Goal: Information Seeking & Learning: Learn about a topic

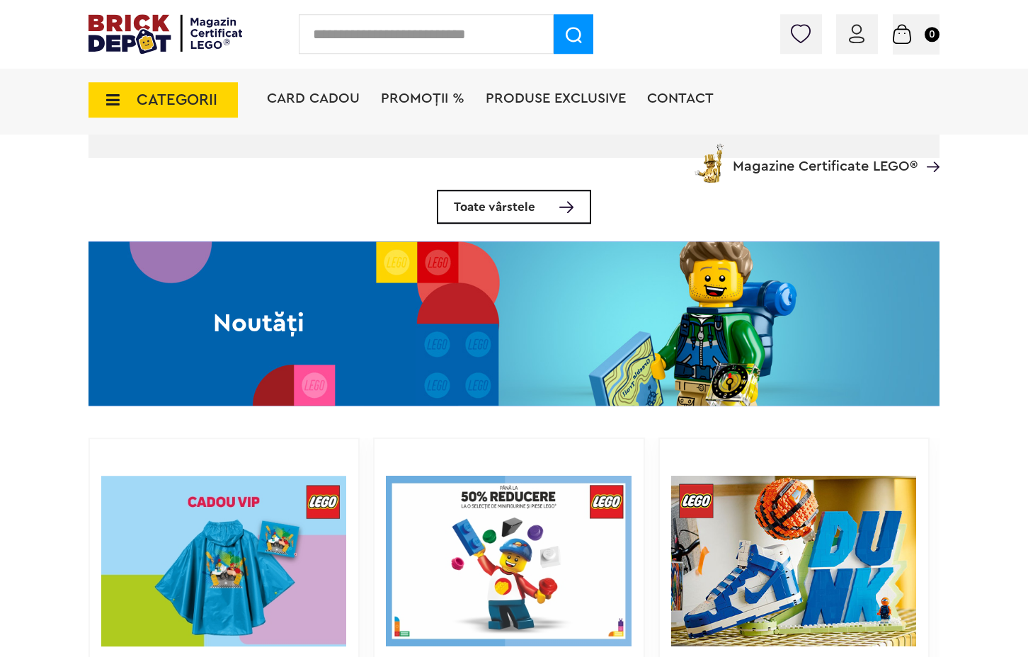
scroll to position [902, 0]
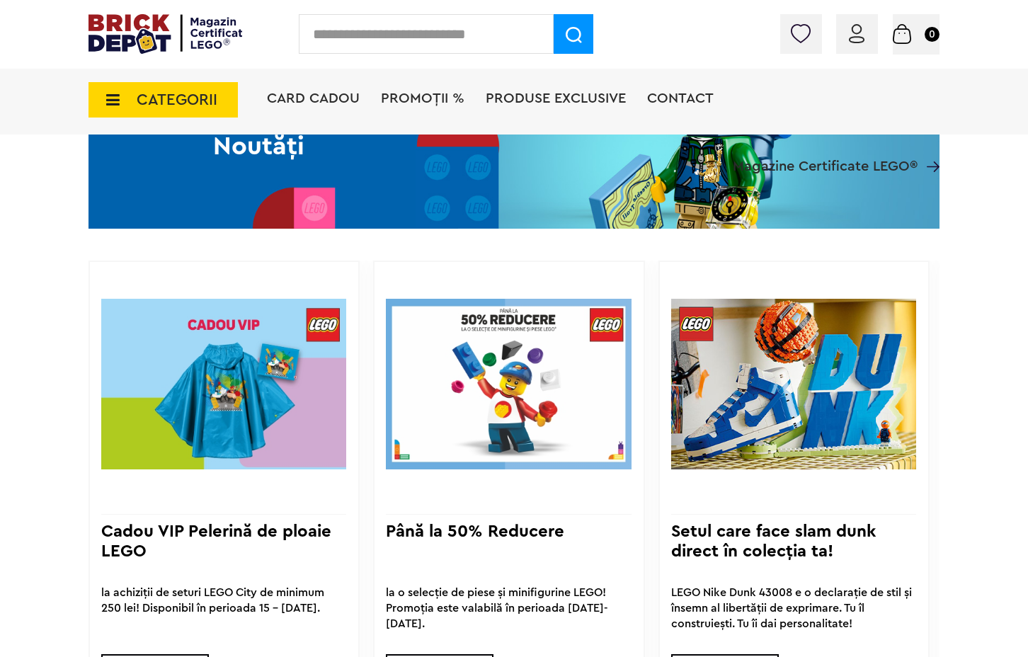
click at [326, 196] on div "Noutăți" at bounding box center [258, 146] width 340 height 164
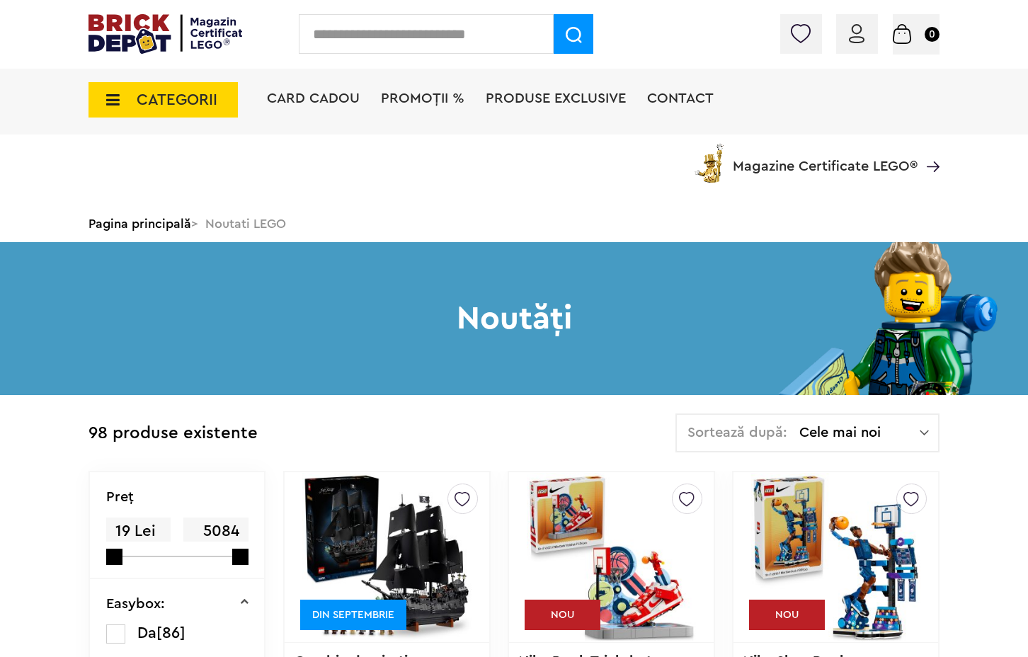
scroll to position [228, 0]
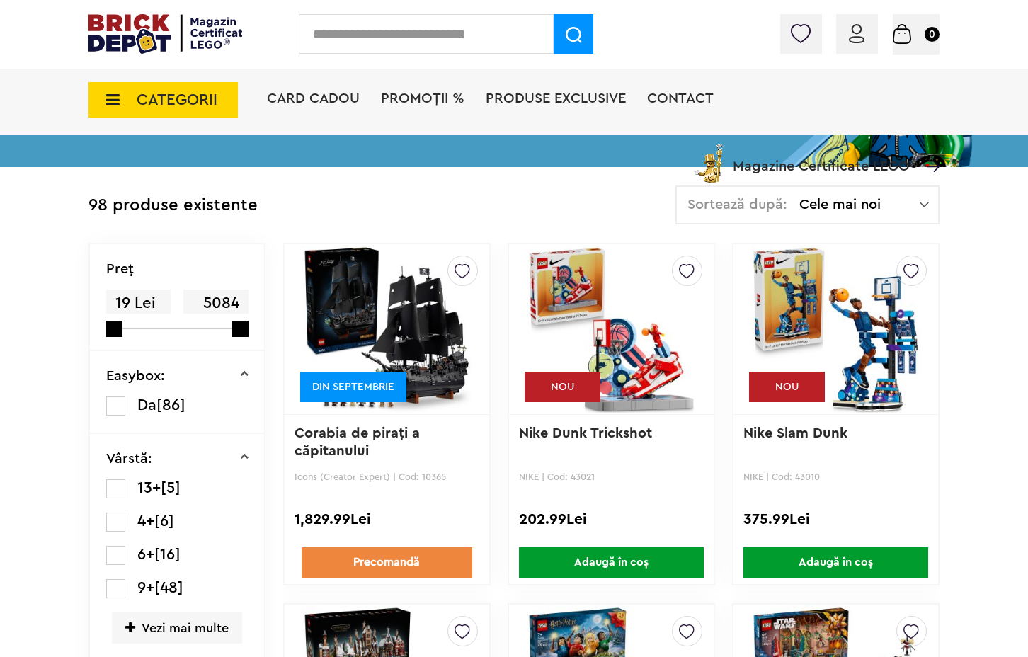
click at [435, 331] on img at bounding box center [386, 329] width 169 height 198
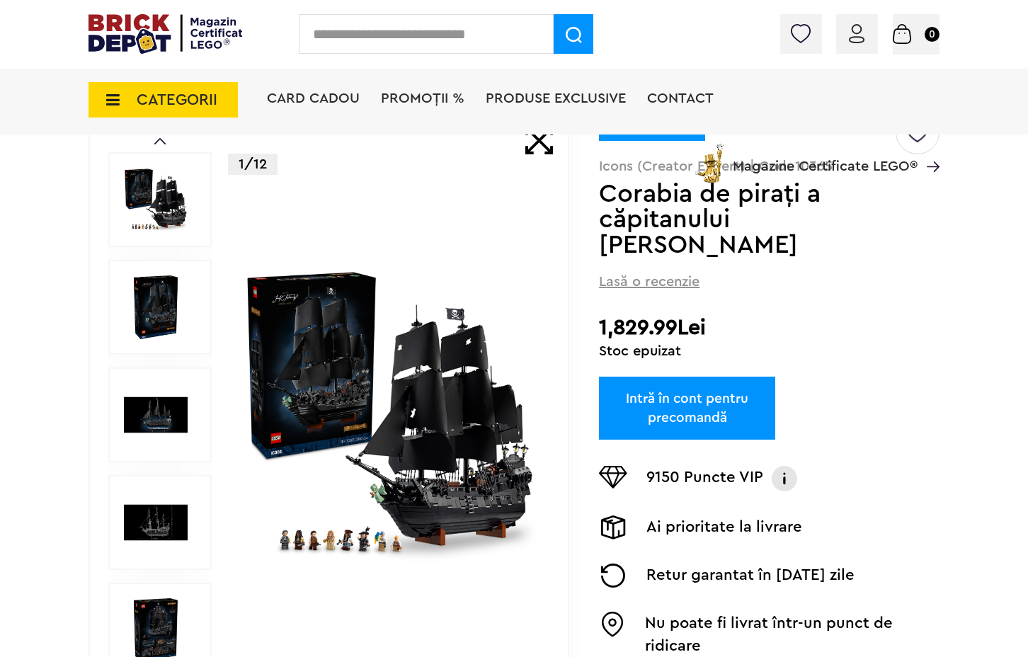
scroll to position [132, 0]
click at [385, 480] on img at bounding box center [390, 415] width 294 height 294
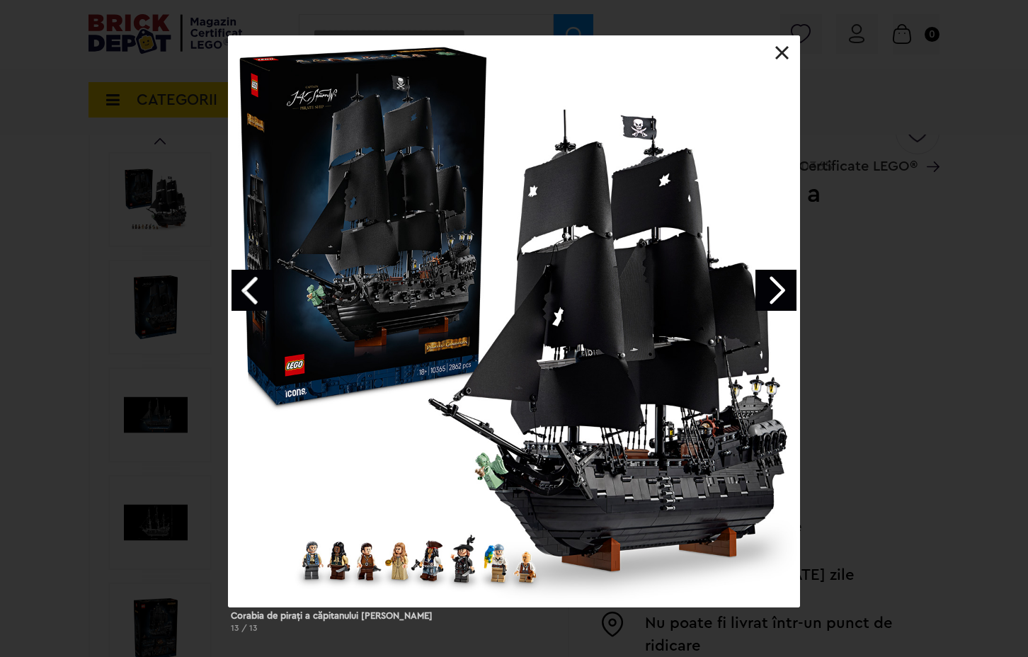
click at [786, 299] on link "Next image" at bounding box center [775, 290] width 41 height 41
click at [917, 327] on div "Corabia de piraţi a căpitanului Jack Sparrow 1 / 13" at bounding box center [514, 339] width 1028 height 609
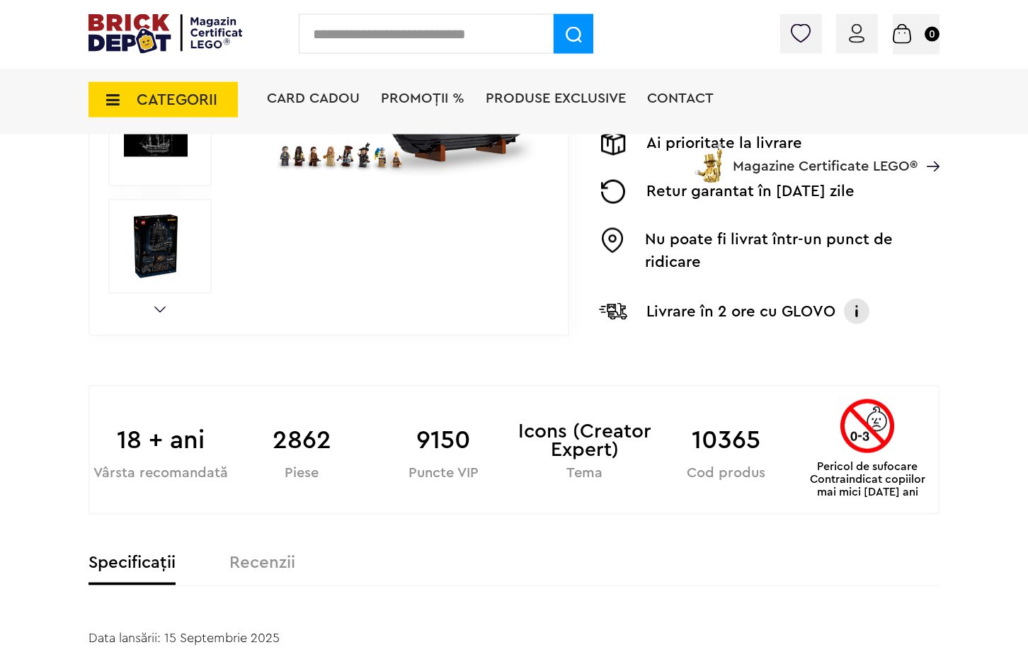
scroll to position [517, 0]
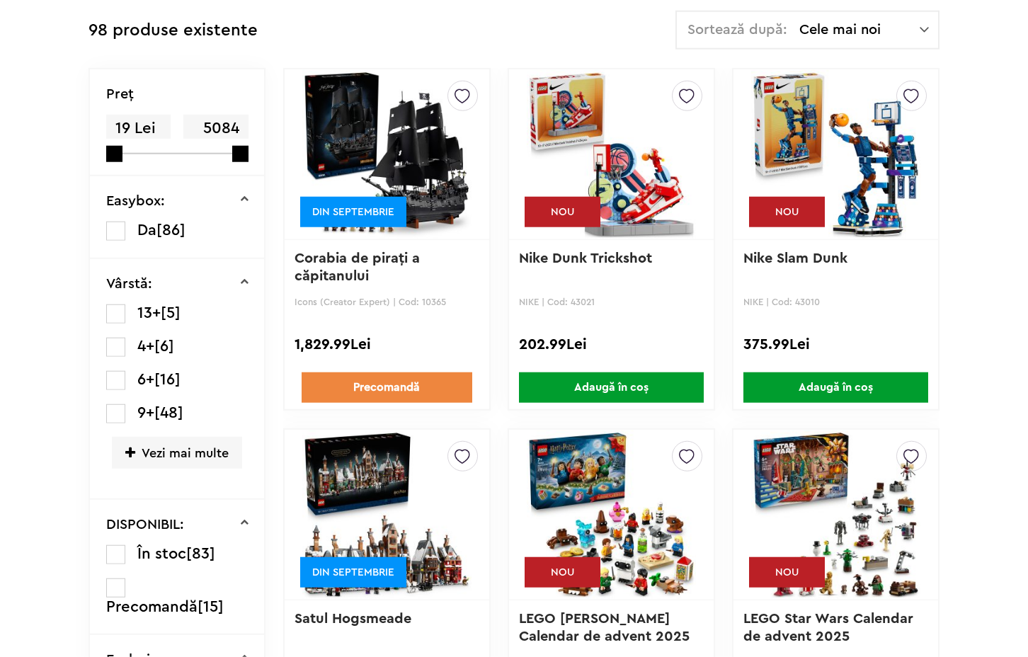
scroll to position [517, 0]
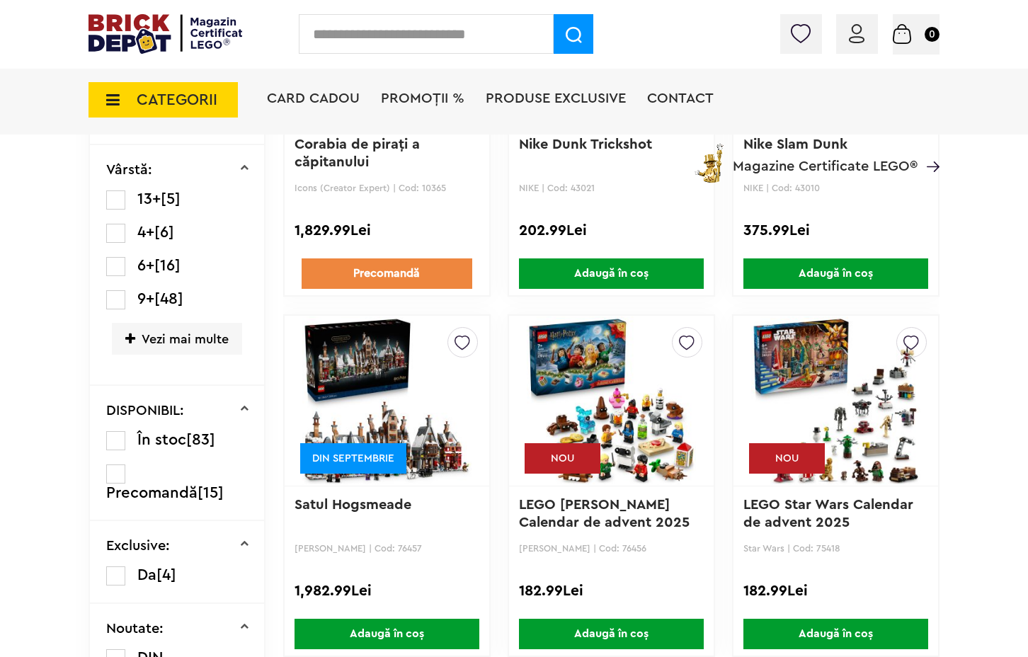
click at [408, 453] on img at bounding box center [386, 401] width 169 height 198
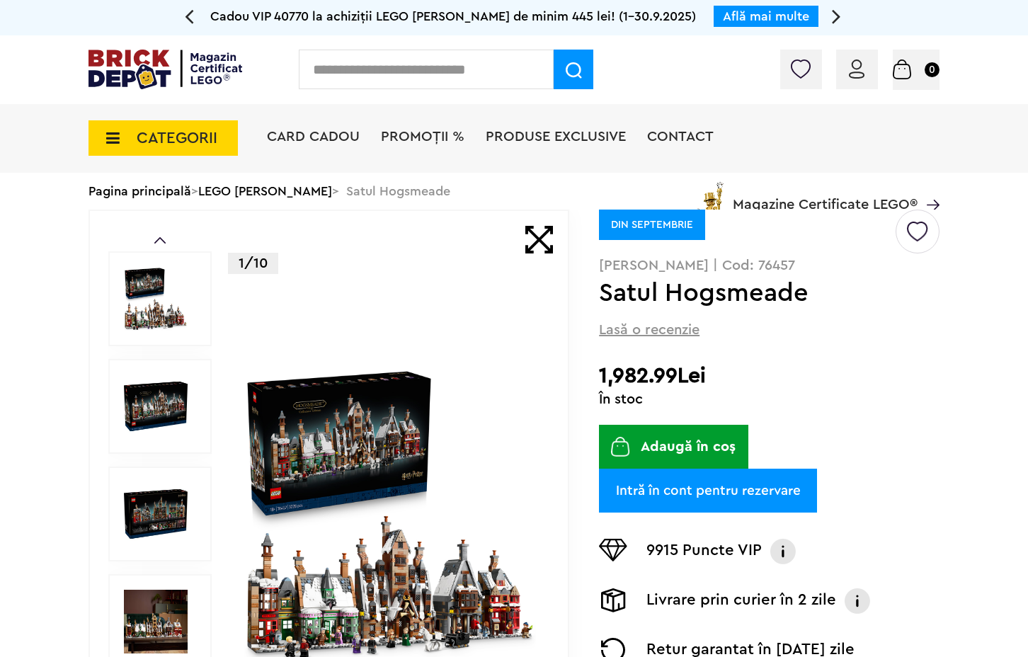
click at [408, 453] on img at bounding box center [390, 514] width 294 height 294
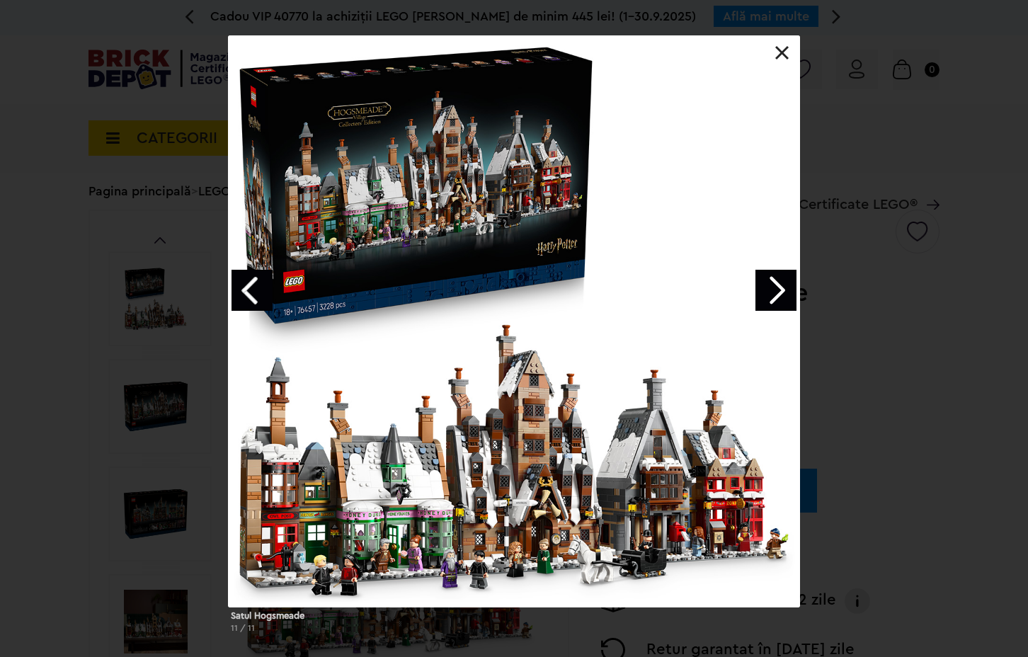
click at [774, 293] on link "Next image" at bounding box center [775, 290] width 41 height 41
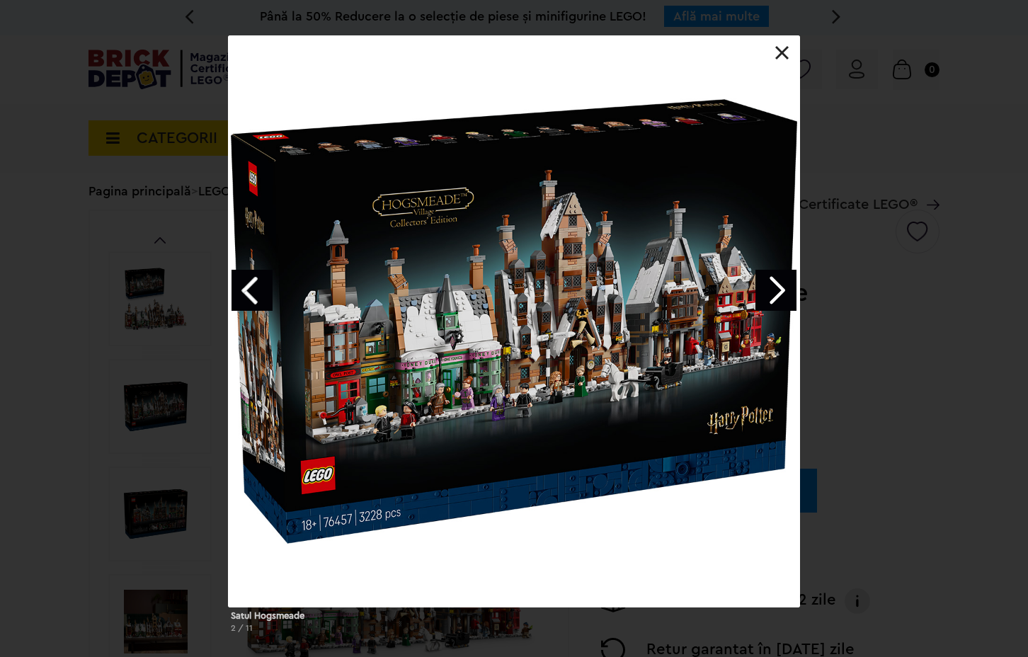
click at [774, 293] on link "Next image" at bounding box center [775, 290] width 41 height 41
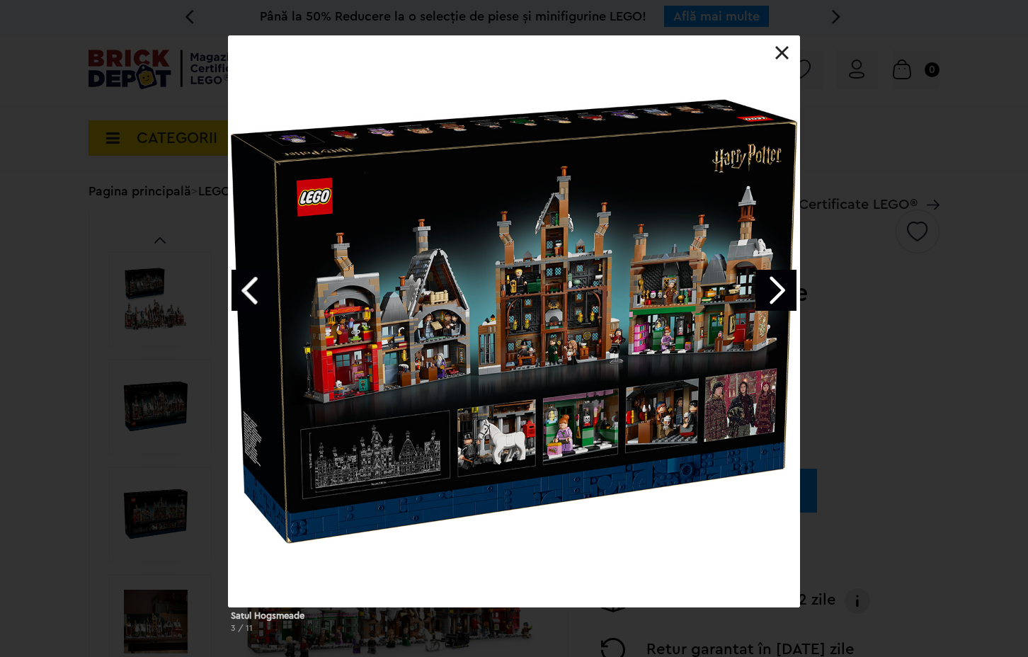
click at [774, 293] on link "Next image" at bounding box center [775, 290] width 41 height 41
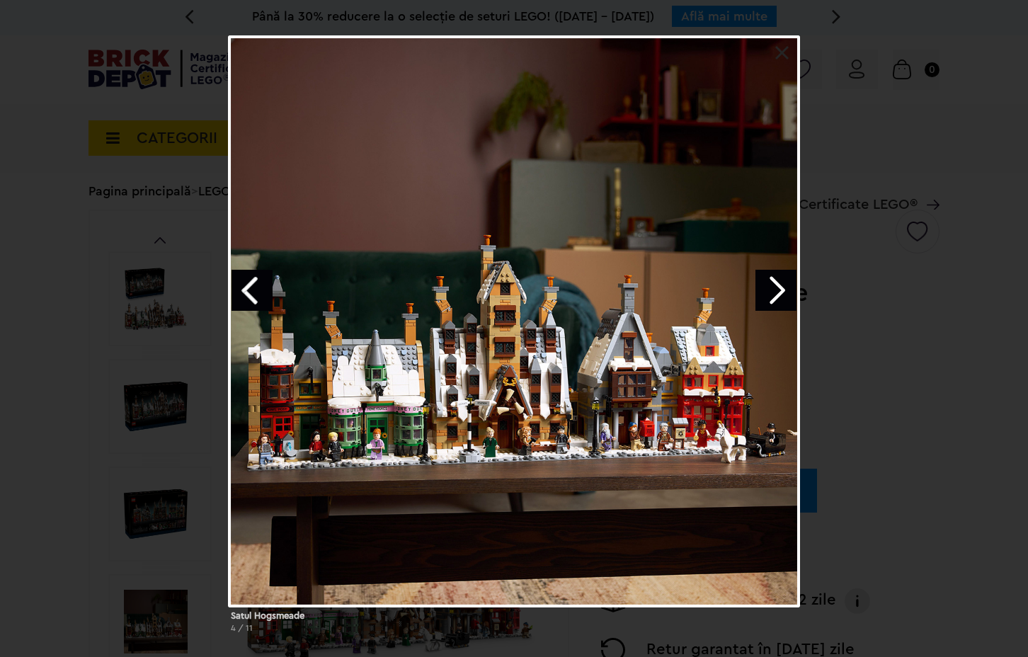
click at [774, 293] on link "Next image" at bounding box center [775, 290] width 41 height 41
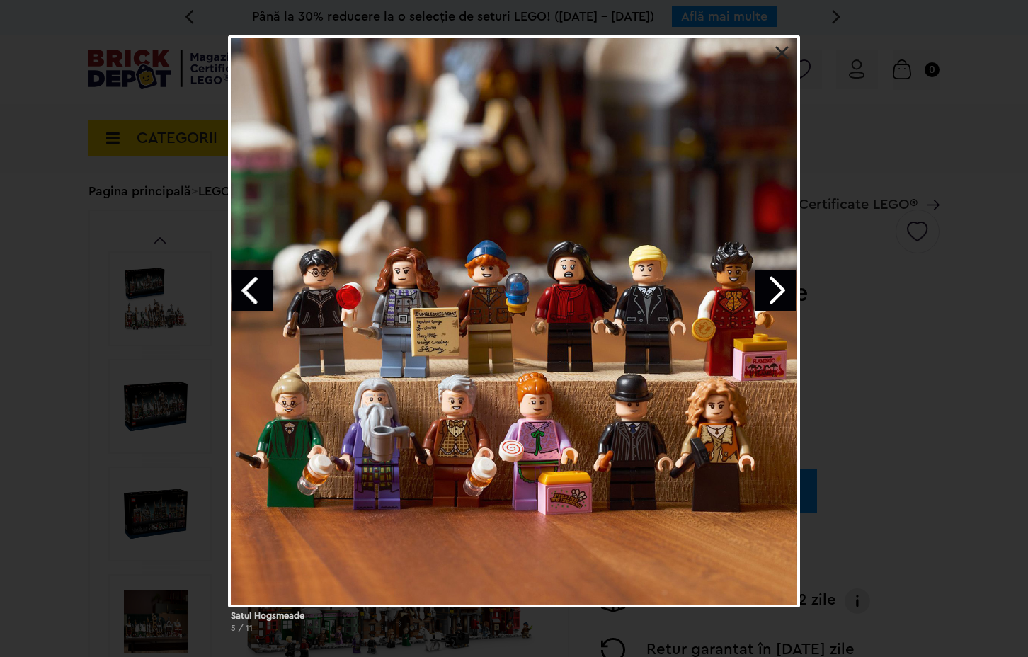
click at [856, 349] on div "Satul Hogsmeade 5 / 11" at bounding box center [514, 339] width 1028 height 609
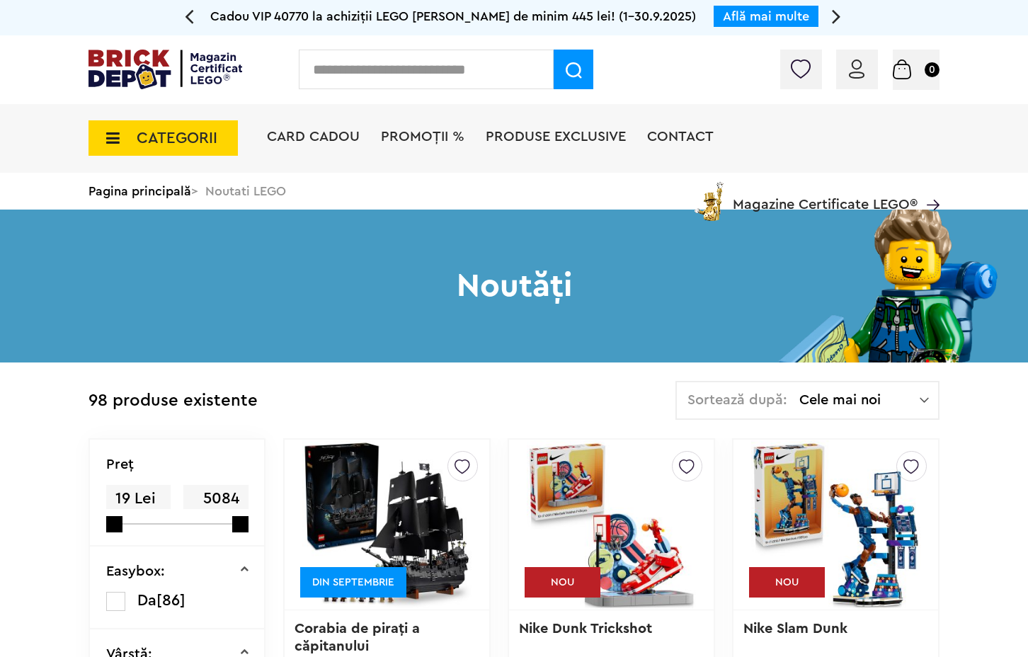
scroll to position [517, 0]
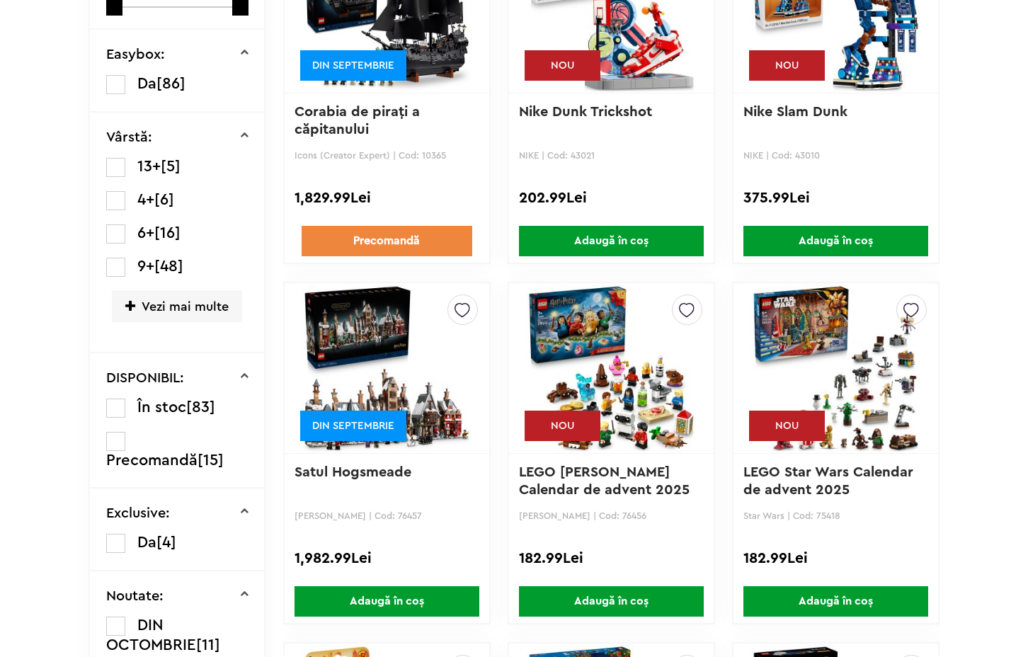
click at [621, 401] on img at bounding box center [611, 368] width 169 height 198
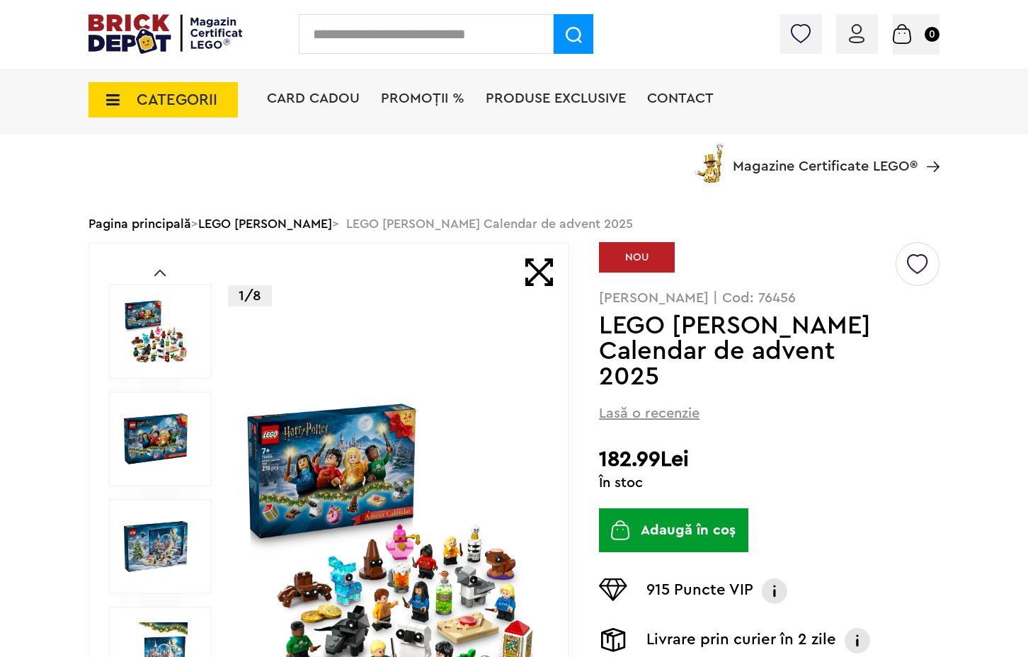
scroll to position [96, 0]
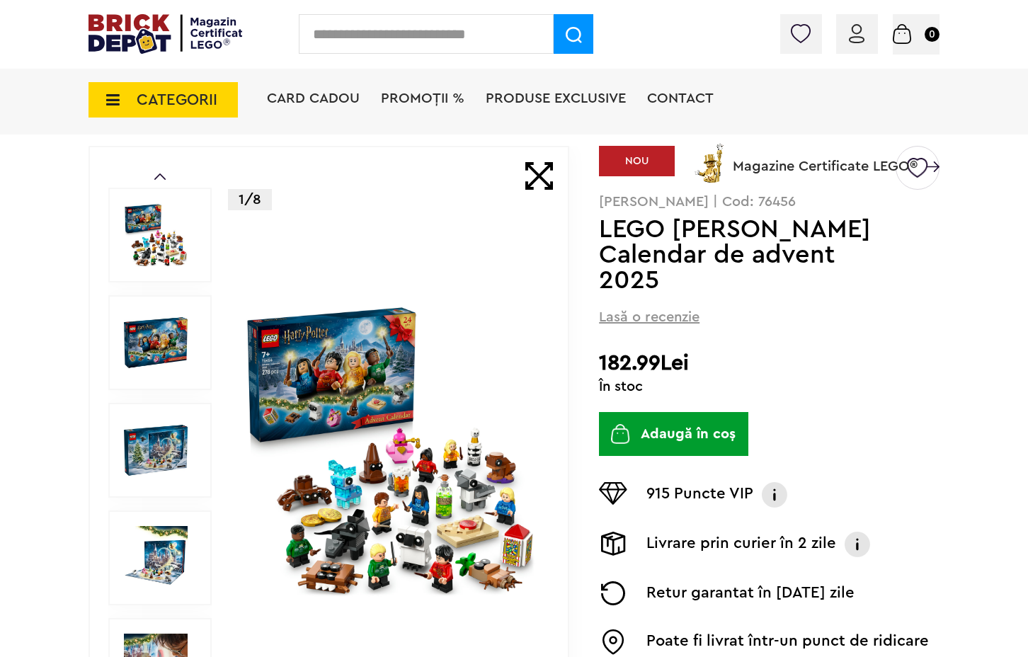
click at [406, 526] on img at bounding box center [390, 450] width 294 height 294
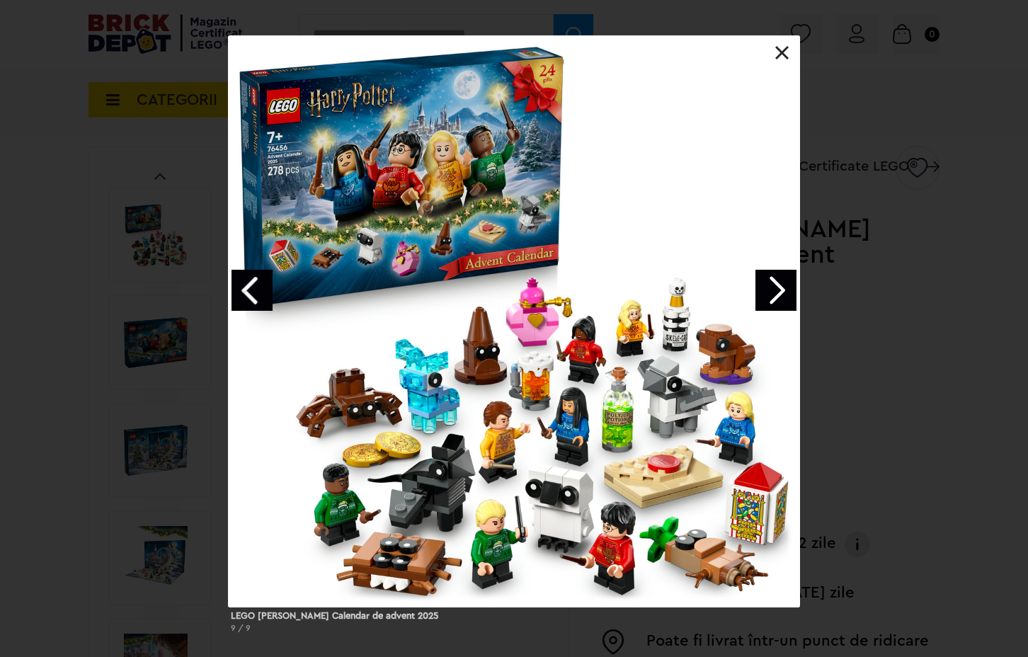
click at [881, 418] on div "LEGO Harry Potter Calendar de advent 2025 9 / 9" at bounding box center [514, 339] width 1028 height 609
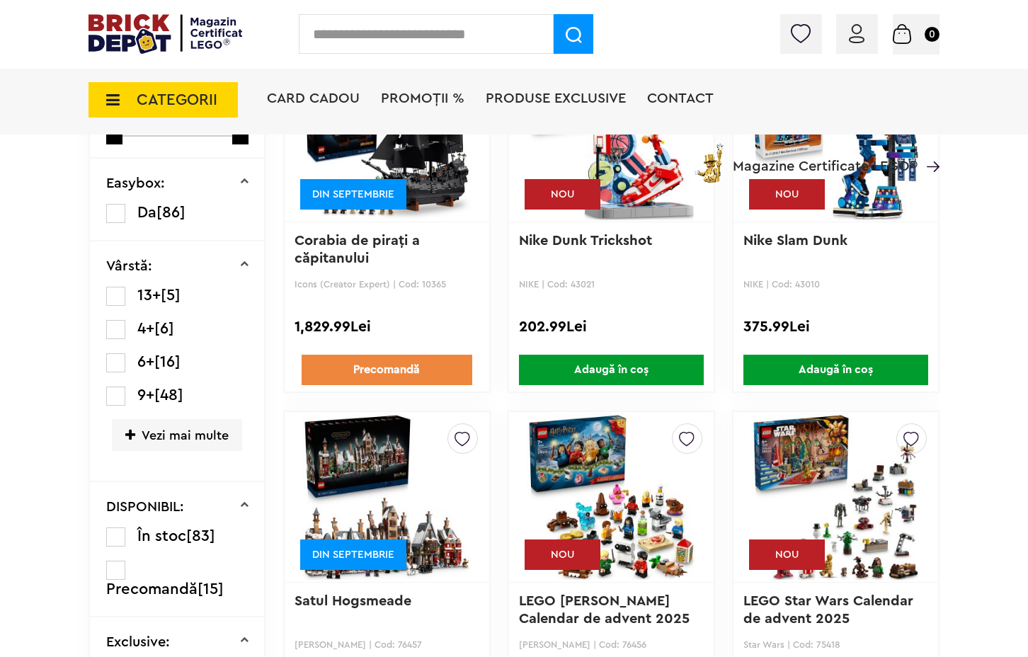
scroll to position [420, 0]
click at [855, 505] on img at bounding box center [835, 497] width 169 height 198
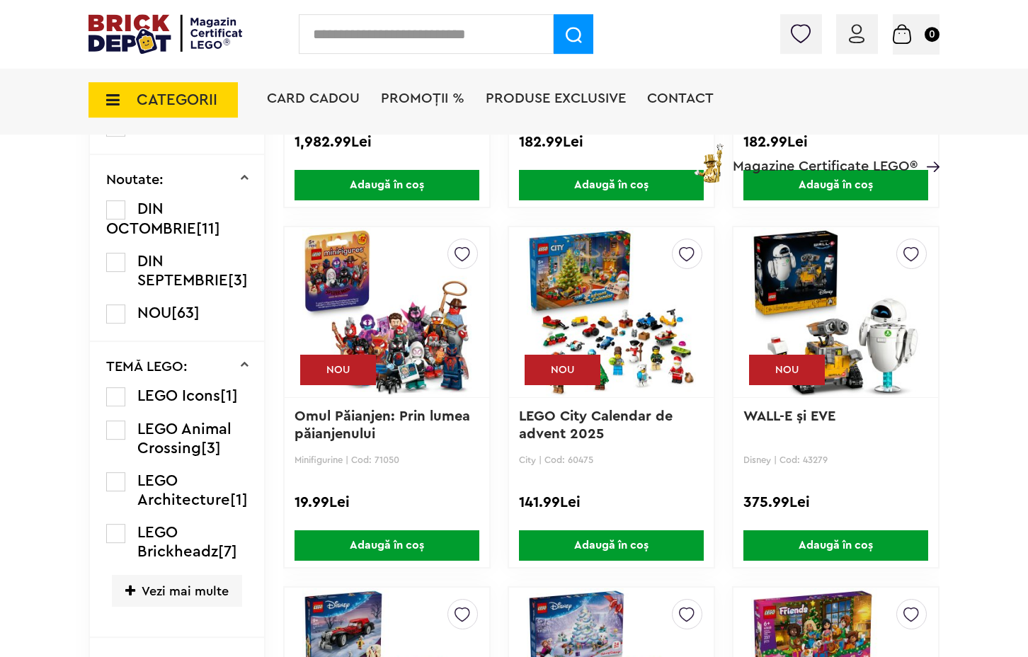
scroll to position [963, 0]
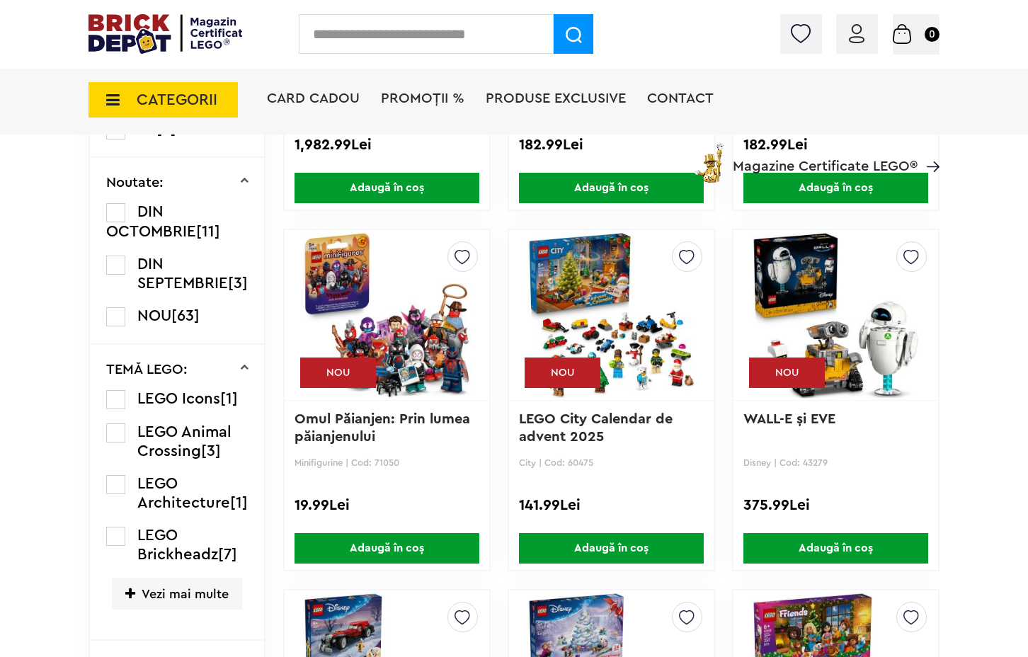
click at [662, 370] on img at bounding box center [611, 315] width 169 height 198
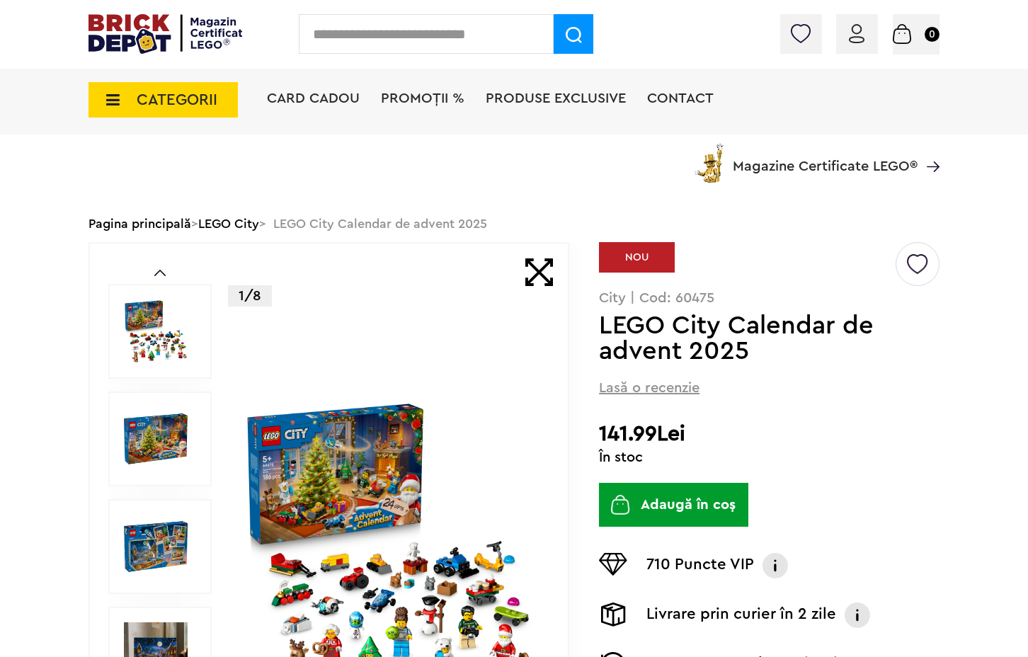
scroll to position [96, 0]
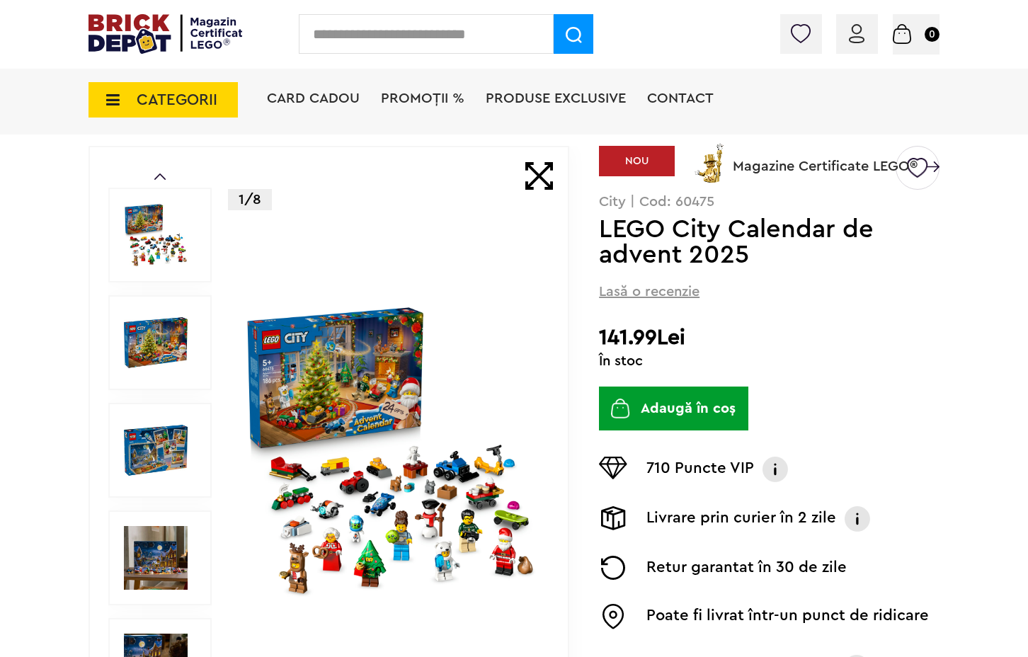
click at [453, 505] on img at bounding box center [390, 450] width 294 height 294
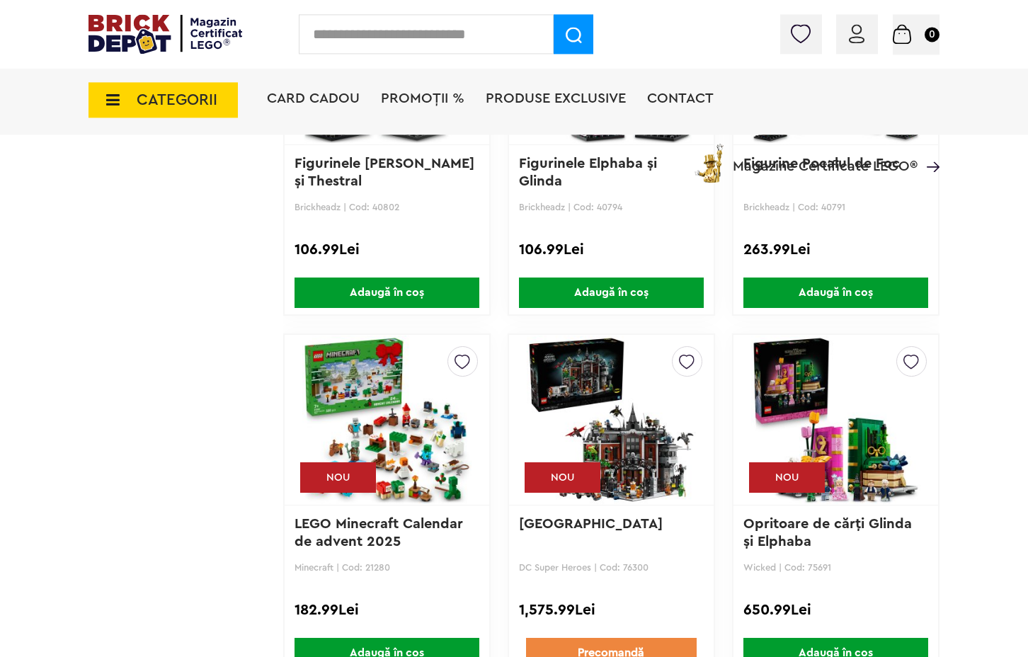
scroll to position [2037, 0]
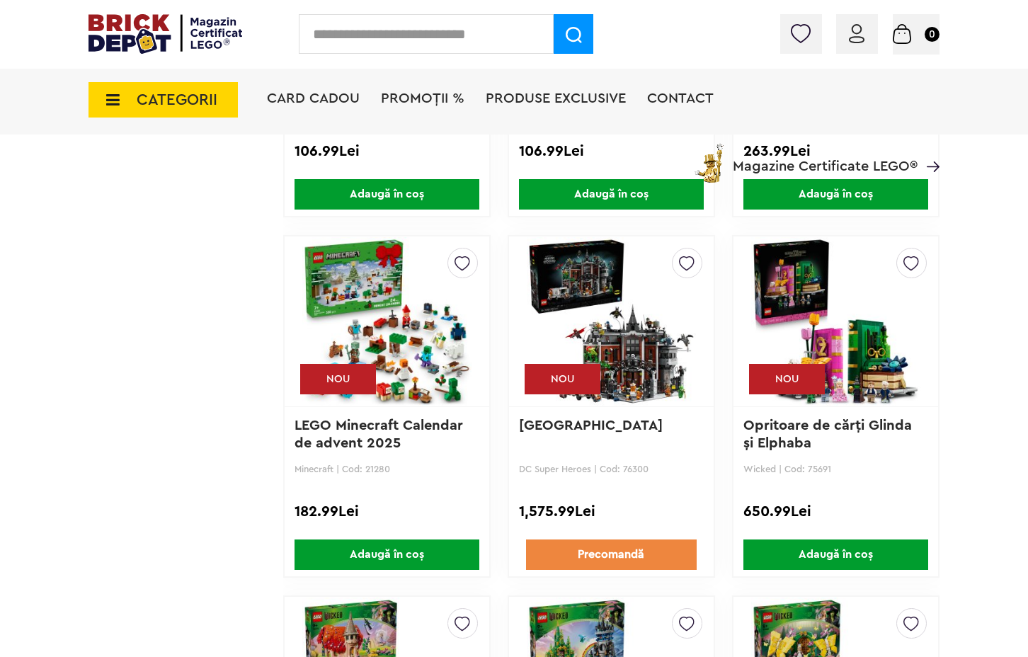
click at [415, 377] on img at bounding box center [386, 321] width 169 height 198
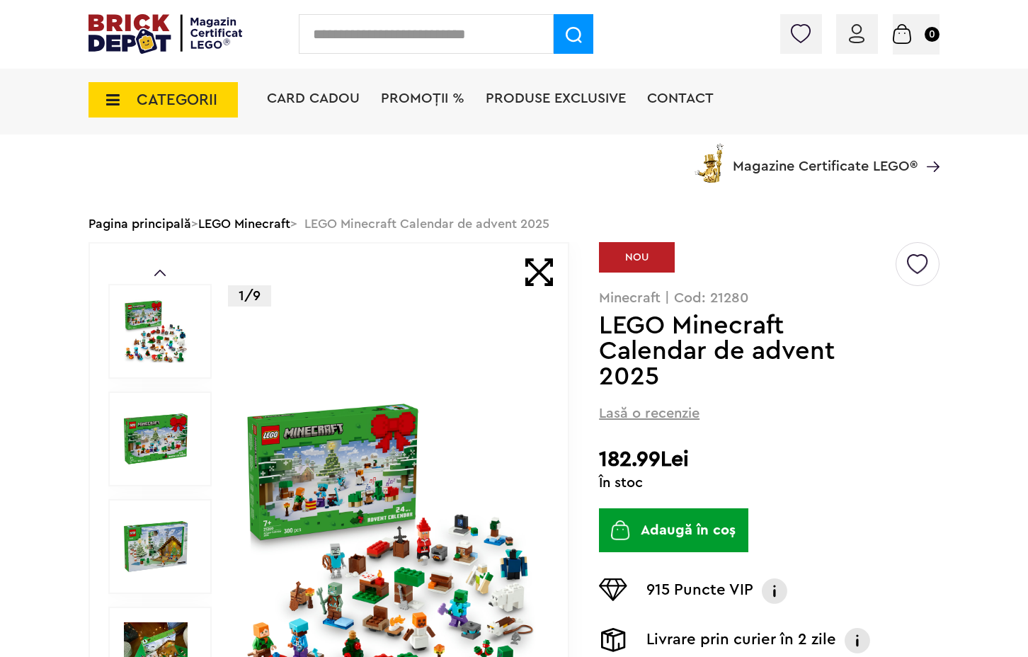
scroll to position [193, 0]
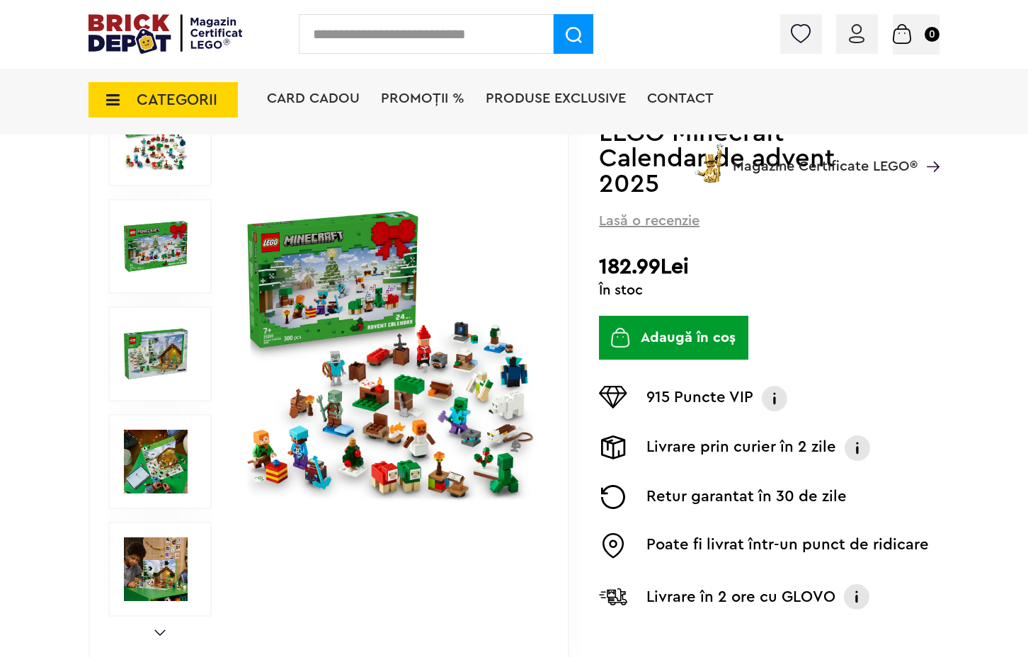
click at [401, 432] on img at bounding box center [390, 354] width 294 height 294
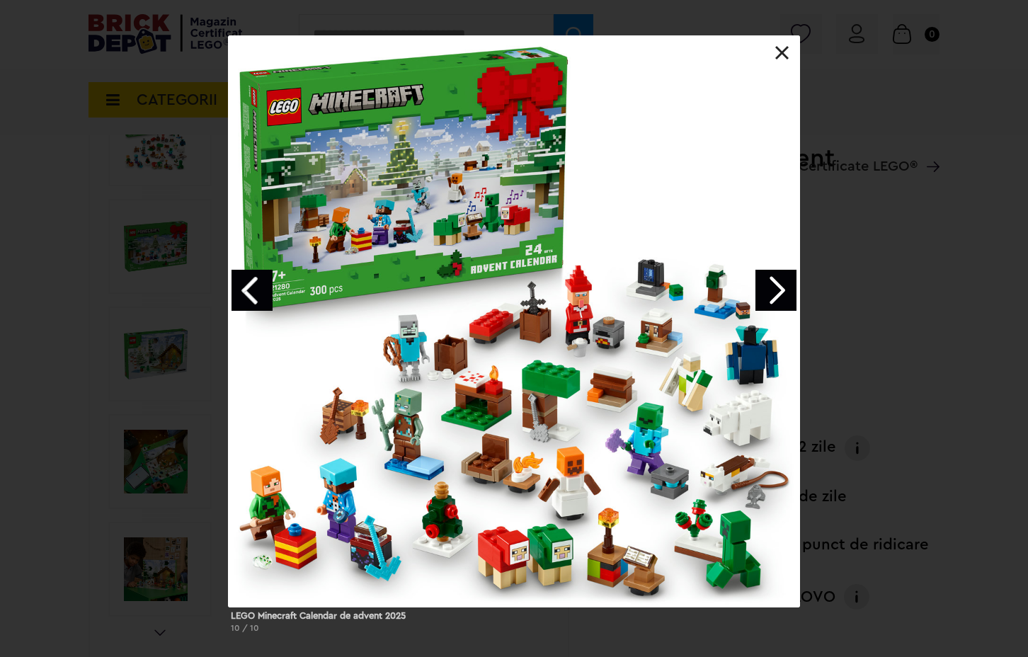
click at [28, 248] on div "LEGO Minecraft Calendar de advent 2025 10 / 10" at bounding box center [514, 339] width 1028 height 609
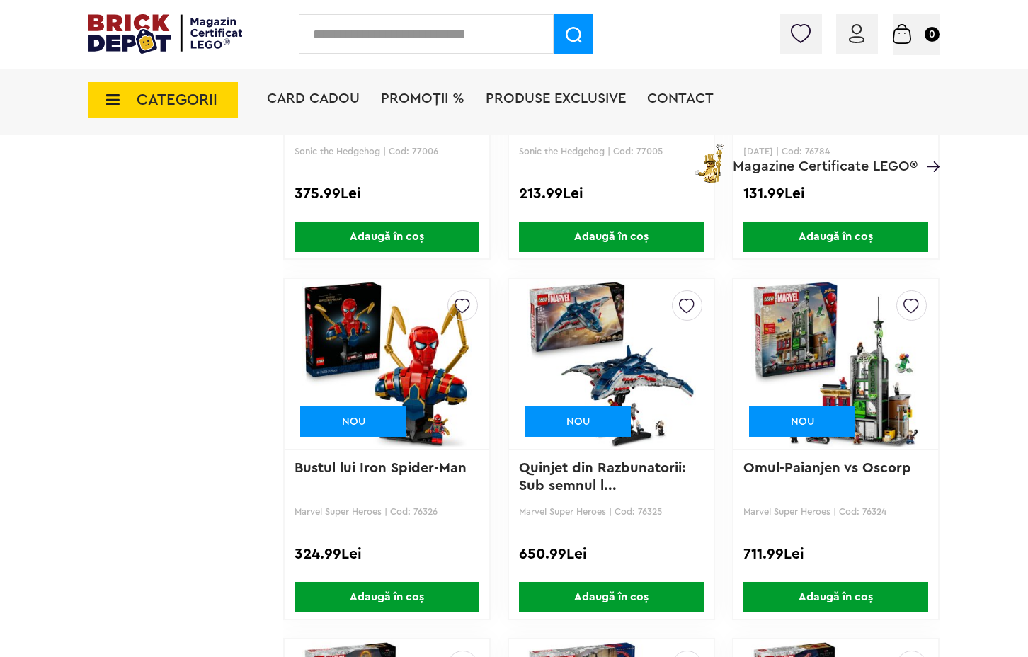
scroll to position [5599, 0]
